Goal: Information Seeking & Learning: Learn about a topic

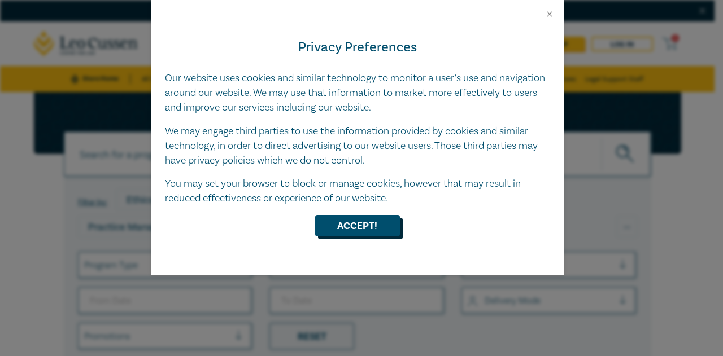
click at [351, 230] on button "Accept!" at bounding box center [357, 225] width 85 height 21
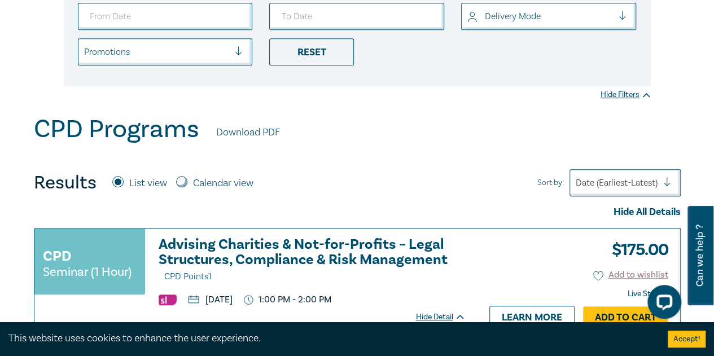
scroll to position [282, 0]
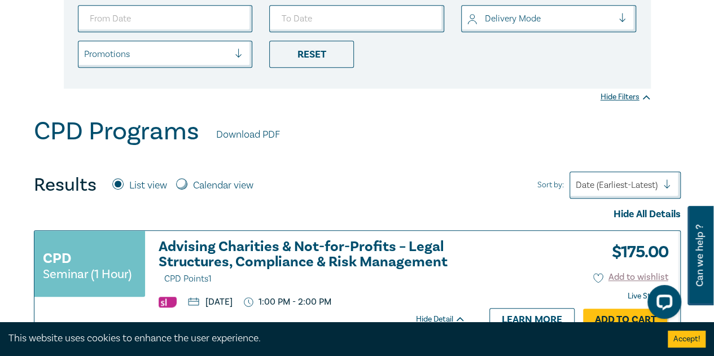
click at [252, 128] on link "Download PDF" at bounding box center [248, 135] width 64 height 15
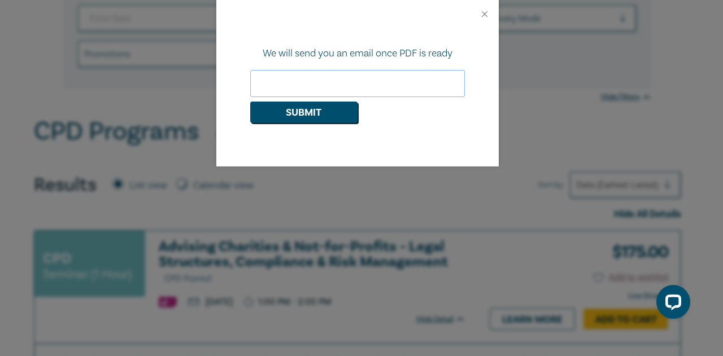
click at [304, 83] on input "email" at bounding box center [357, 83] width 215 height 27
click at [487, 17] on button "Close" at bounding box center [484, 14] width 10 height 10
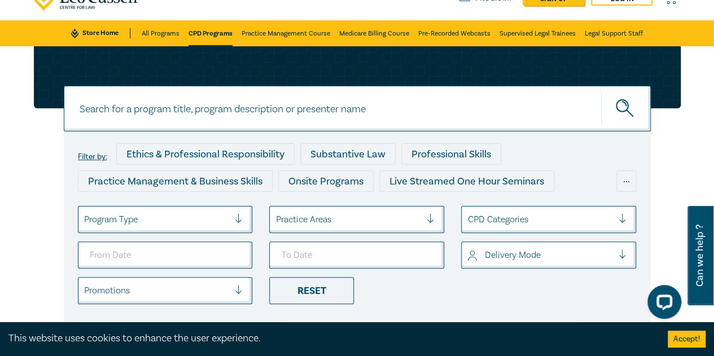
scroll to position [0, 0]
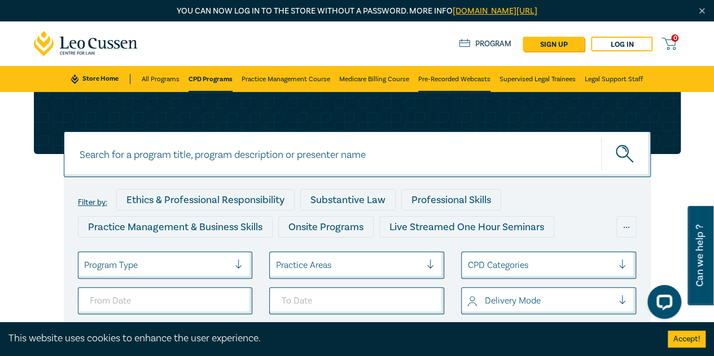
click at [450, 83] on link "Pre-Recorded Webcasts" at bounding box center [454, 79] width 72 height 26
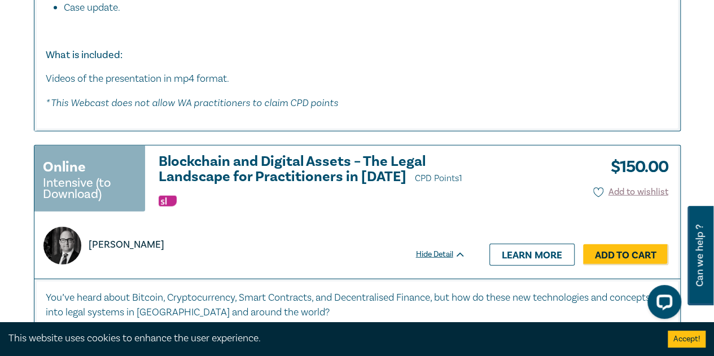
scroll to position [1411, 0]
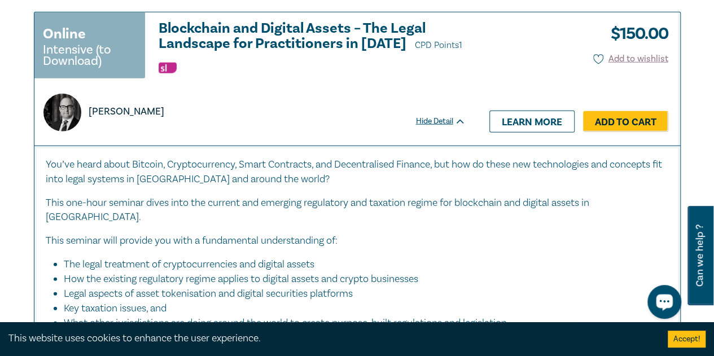
click at [677, 306] on button "Open LiveChat chat widget" at bounding box center [664, 302] width 34 height 34
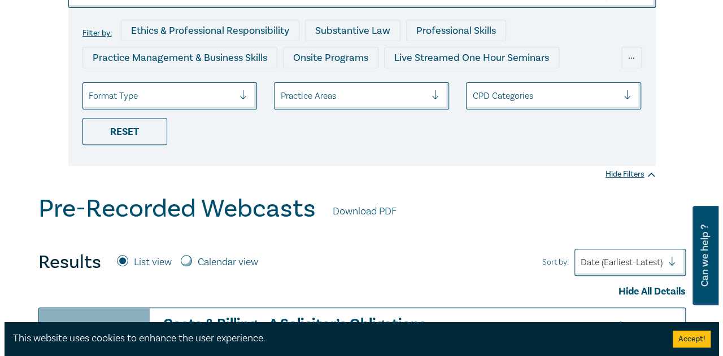
scroll to position [0, 0]
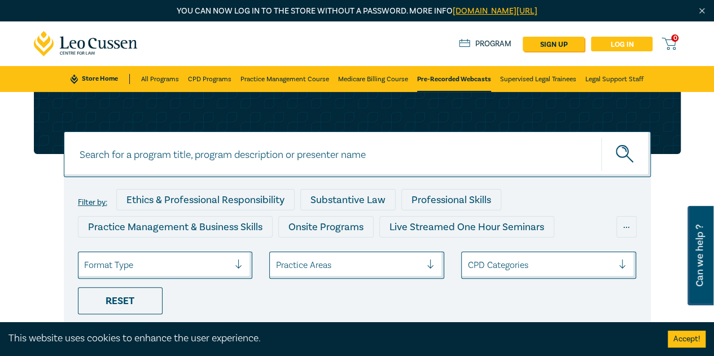
click at [622, 41] on link "Log in" at bounding box center [622, 44] width 62 height 15
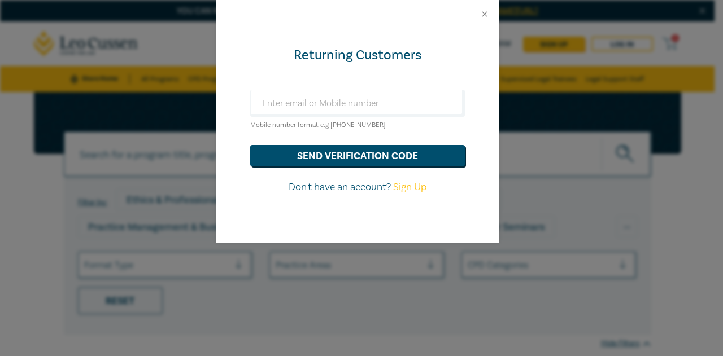
click at [404, 87] on div "Returning Customers Mobile number format e.g +61 000000000 send verification co…" at bounding box center [357, 135] width 282 height 215
click at [404, 99] on input "text" at bounding box center [357, 103] width 215 height 27
type input "0408790095"
drag, startPoint x: 370, startPoint y: 106, endPoint x: 191, endPoint y: 119, distance: 179.5
click at [191, 119] on div "Returning Customers 0408790095 Mobile number format e.g +61 000000000 send veri…" at bounding box center [361, 178] width 723 height 356
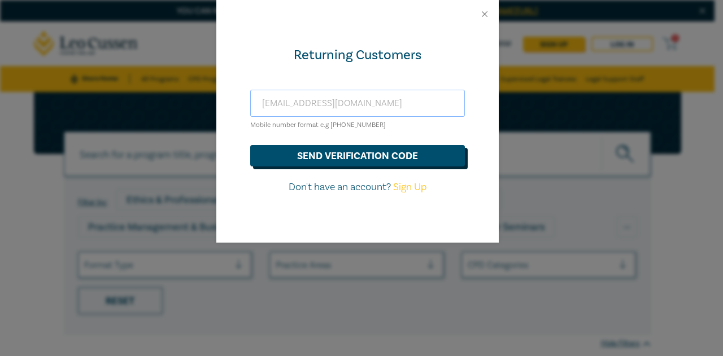
type input "epaul@andrewslegalgroup.com.au"
click at [384, 153] on button "send verification code" at bounding box center [357, 155] width 215 height 21
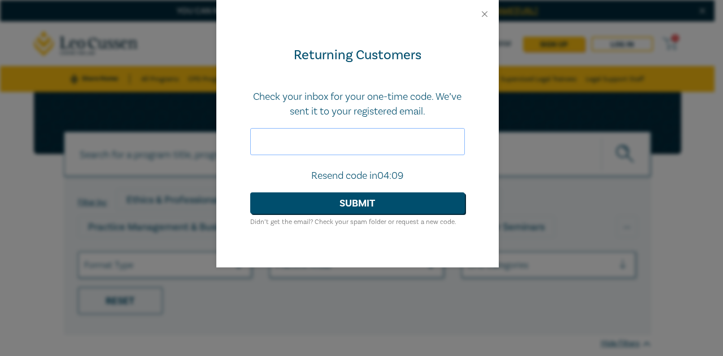
click at [346, 146] on input "text" at bounding box center [357, 141] width 215 height 27
paste input "297335"
type input "297335"
click at [344, 209] on button "Submit" at bounding box center [357, 202] width 215 height 21
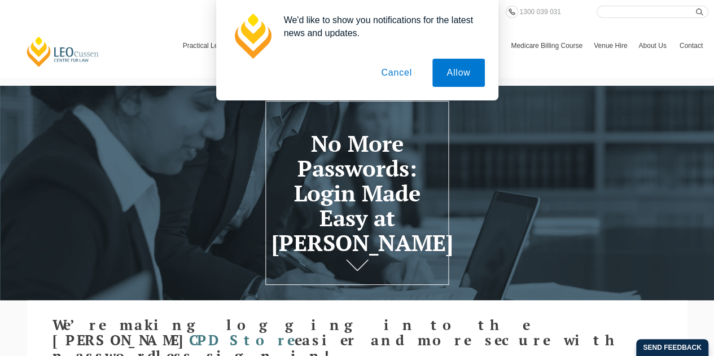
click at [408, 72] on button "Cancel" at bounding box center [396, 73] width 59 height 28
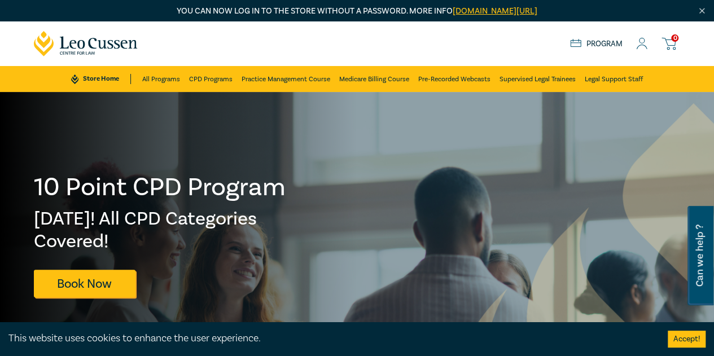
click at [574, 41] on icon at bounding box center [575, 44] width 11 height 10
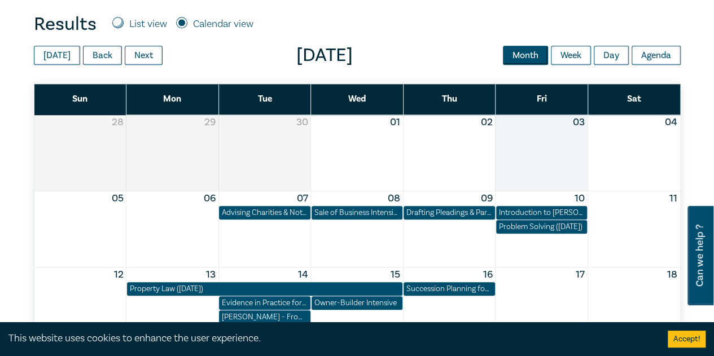
scroll to position [339, 0]
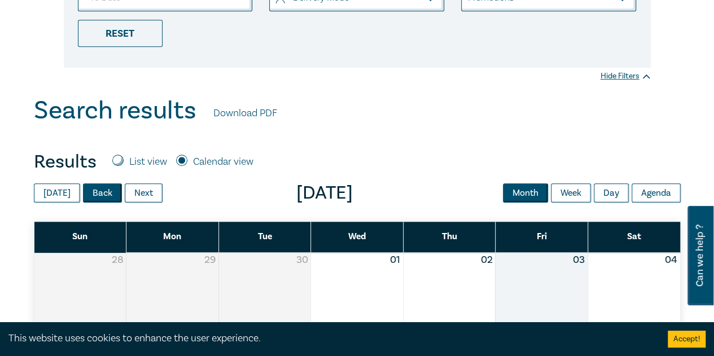
click at [110, 191] on button "Back" at bounding box center [102, 192] width 39 height 19
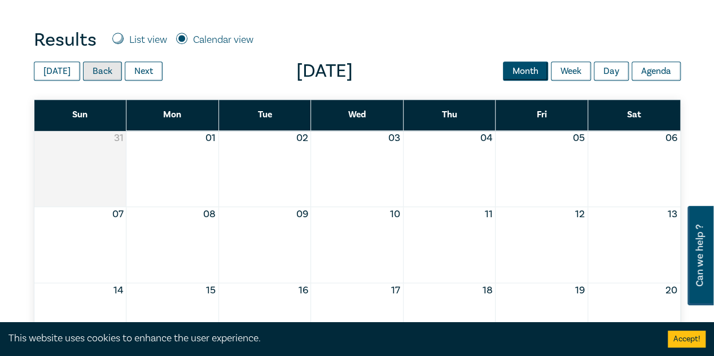
scroll to position [564, 0]
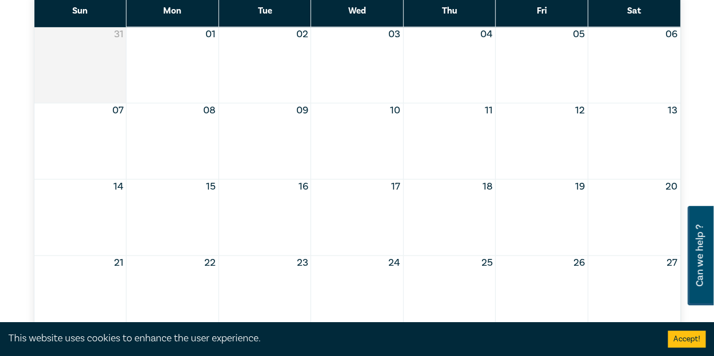
click at [388, 135] on div "Month View" at bounding box center [356, 141] width 93 height 76
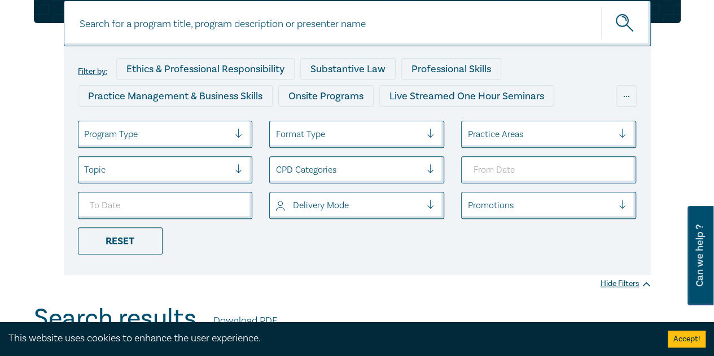
scroll to position [0, 0]
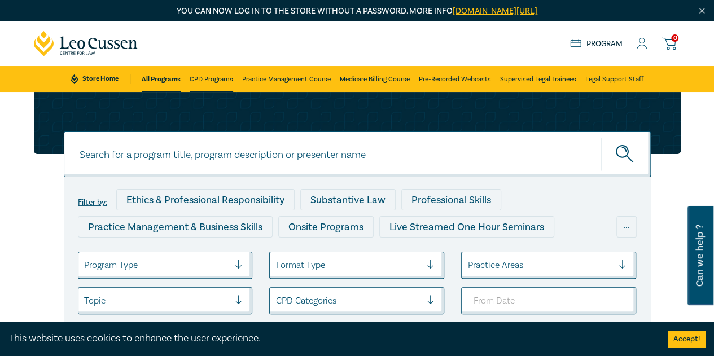
click at [212, 82] on link "CPD Programs" at bounding box center [211, 79] width 43 height 26
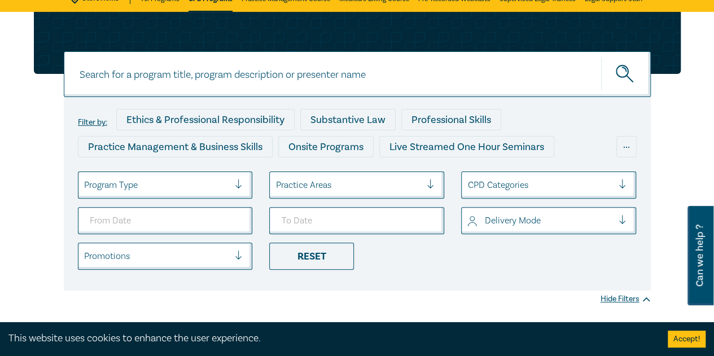
scroll to position [56, 0]
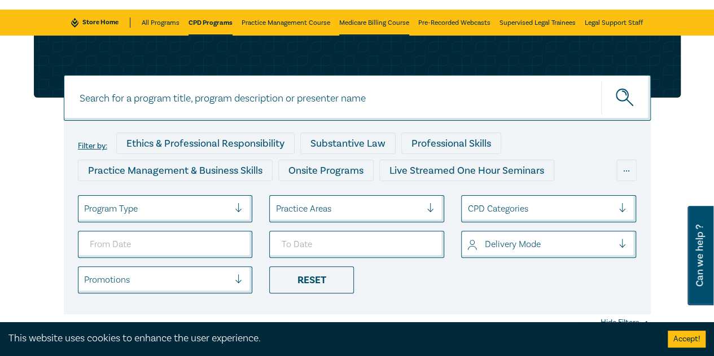
click at [374, 19] on link "Medicare Billing Course" at bounding box center [374, 23] width 70 height 26
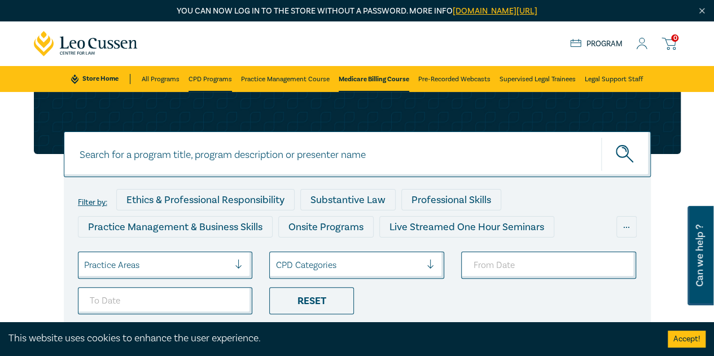
click at [201, 72] on link "CPD Programs" at bounding box center [210, 79] width 43 height 26
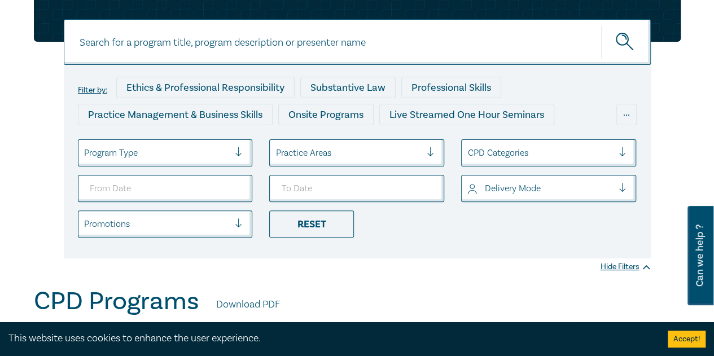
scroll to position [113, 0]
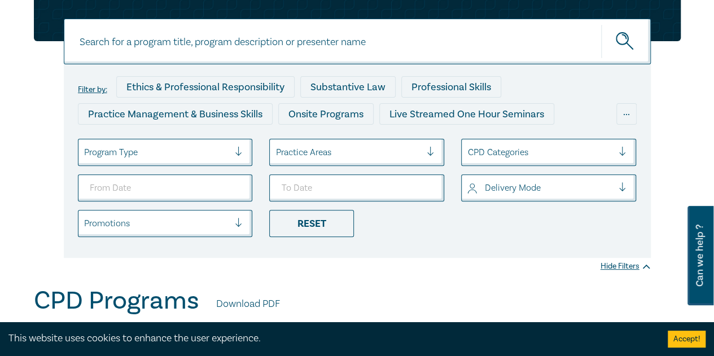
click at [146, 225] on div at bounding box center [157, 223] width 146 height 15
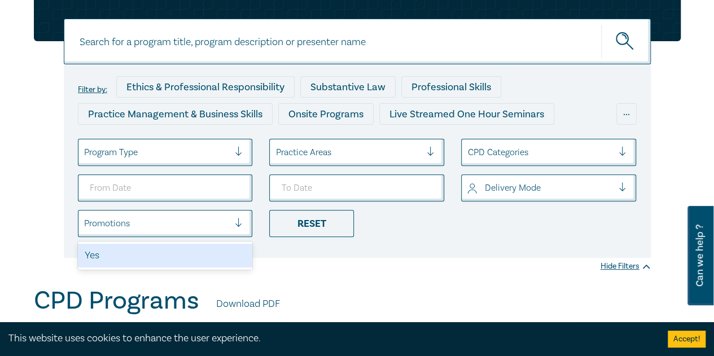
click at [146, 225] on div at bounding box center [157, 223] width 146 height 15
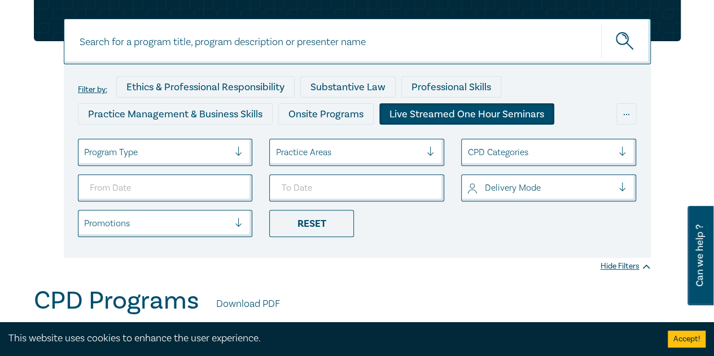
click at [485, 113] on div "Live Streamed One Hour Seminars" at bounding box center [466, 113] width 175 height 21
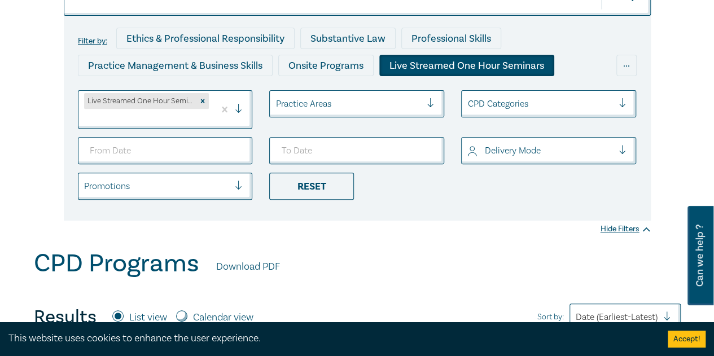
scroll to position [169, 0]
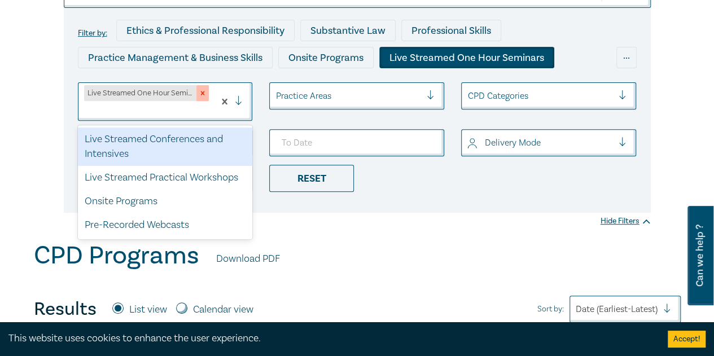
click at [195, 88] on div "Live Streamed One Hour Seminars" at bounding box center [140, 93] width 113 height 16
click at [200, 94] on icon "Remove Live Streamed One Hour Seminars" at bounding box center [203, 93] width 8 height 8
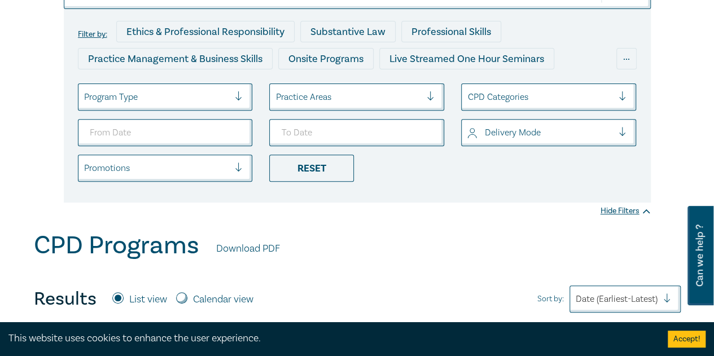
scroll to position [169, 0]
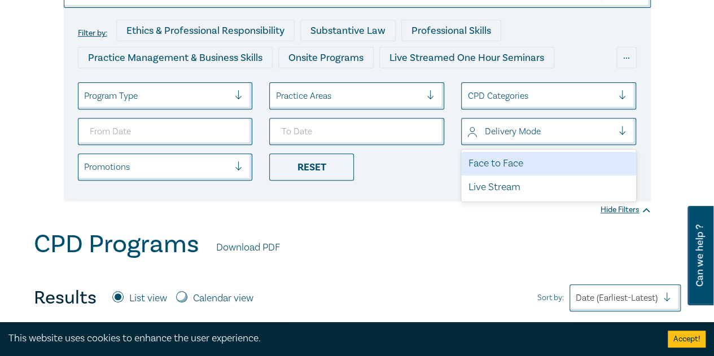
click at [491, 129] on div at bounding box center [540, 131] width 146 height 15
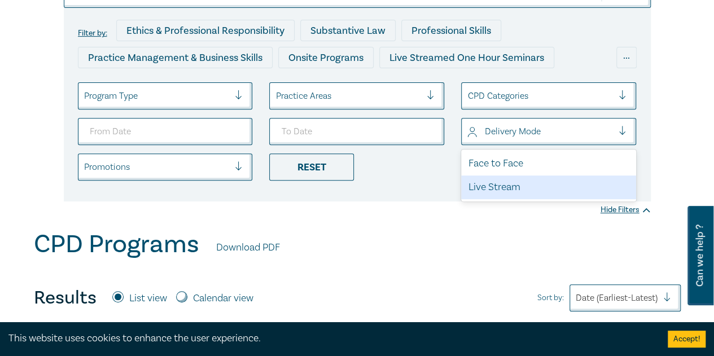
click at [493, 188] on div "Live Stream" at bounding box center [548, 188] width 175 height 24
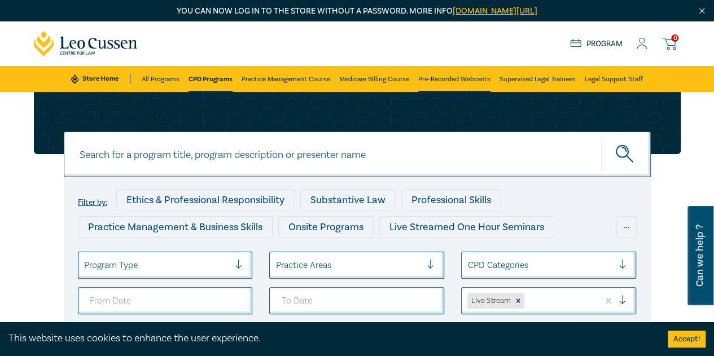
click at [460, 84] on link "Pre-Recorded Webcasts" at bounding box center [454, 79] width 72 height 26
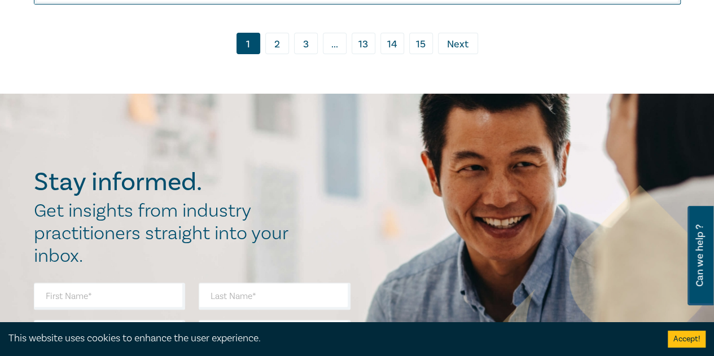
scroll to position [6717, 0]
